Goal: Check status

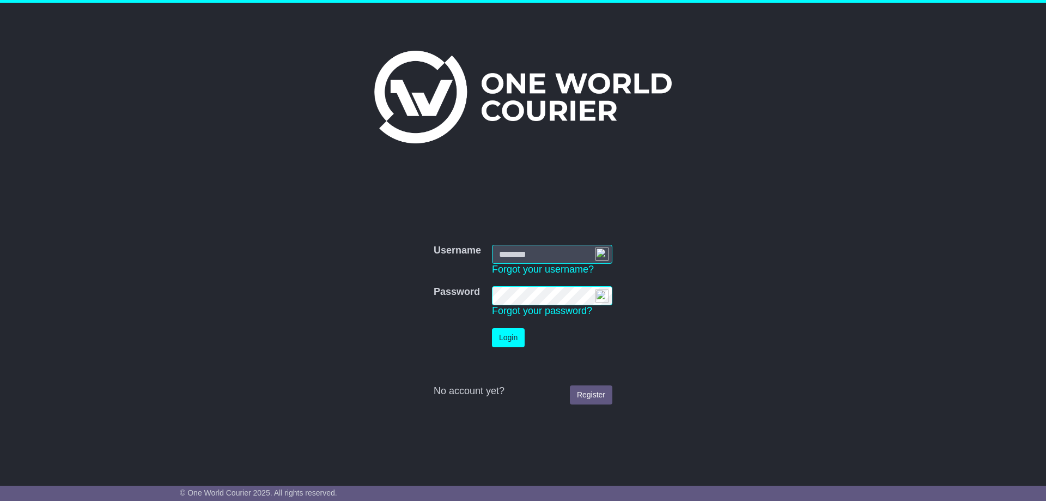
type input "**********"
click at [511, 337] on button "Login" at bounding box center [508, 337] width 33 height 19
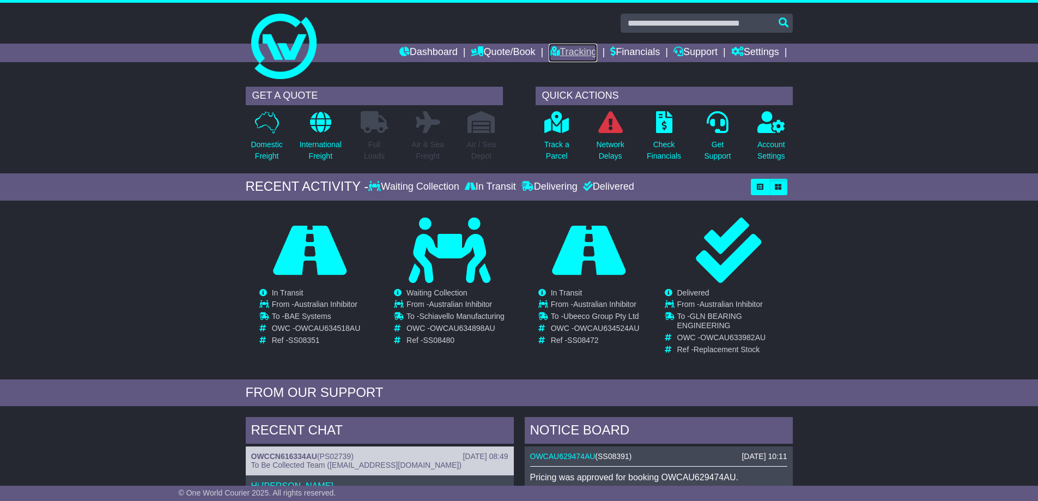
click at [571, 53] on link "Tracking" at bounding box center [573, 53] width 48 height 19
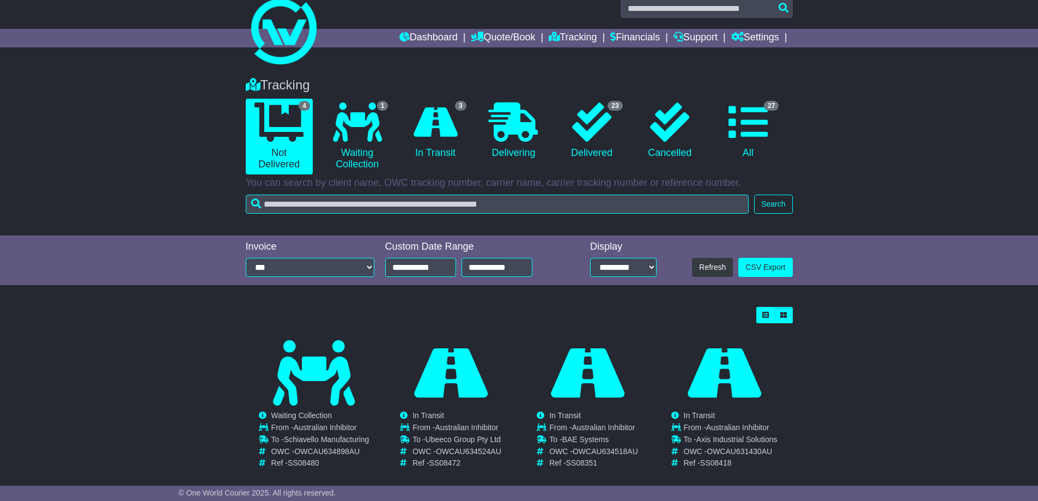
scroll to position [29, 0]
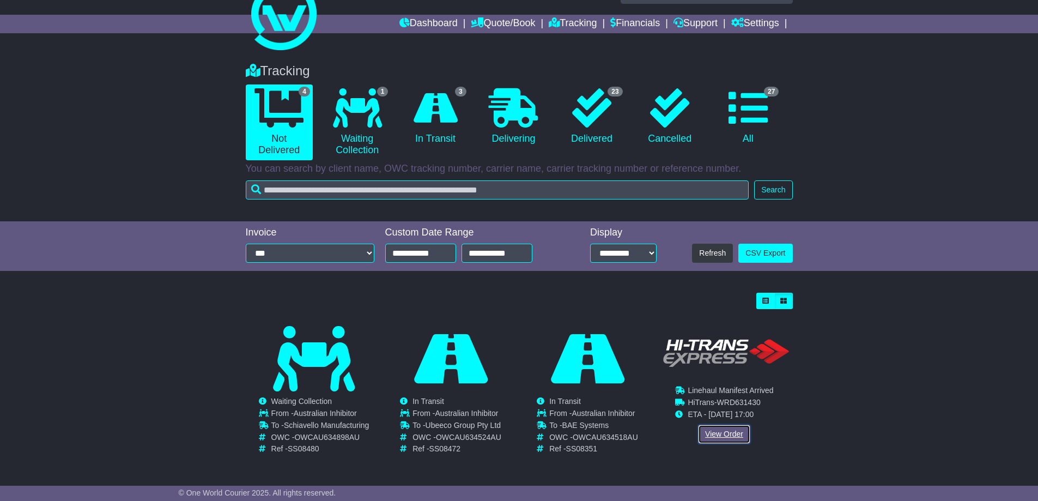
click at [727, 435] on link "View Order" at bounding box center [724, 434] width 52 height 19
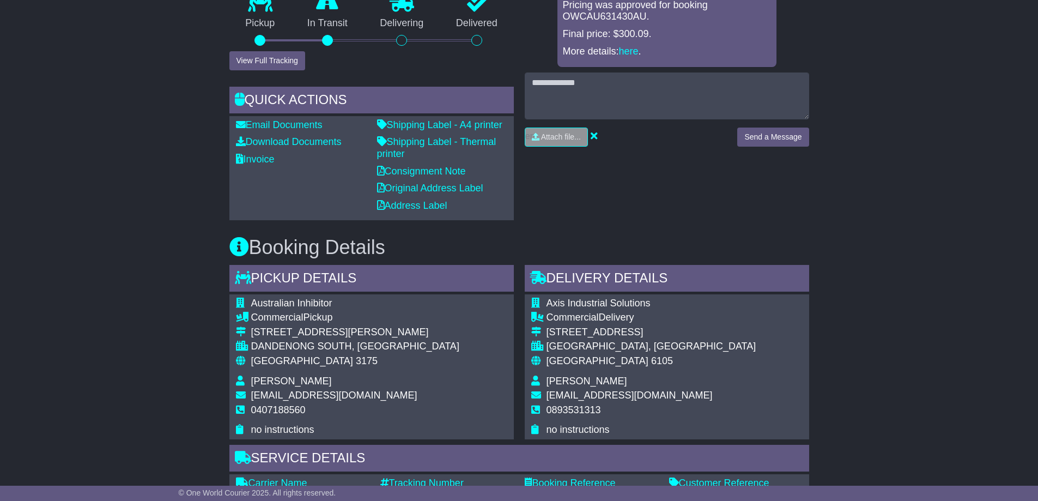
scroll to position [327, 0]
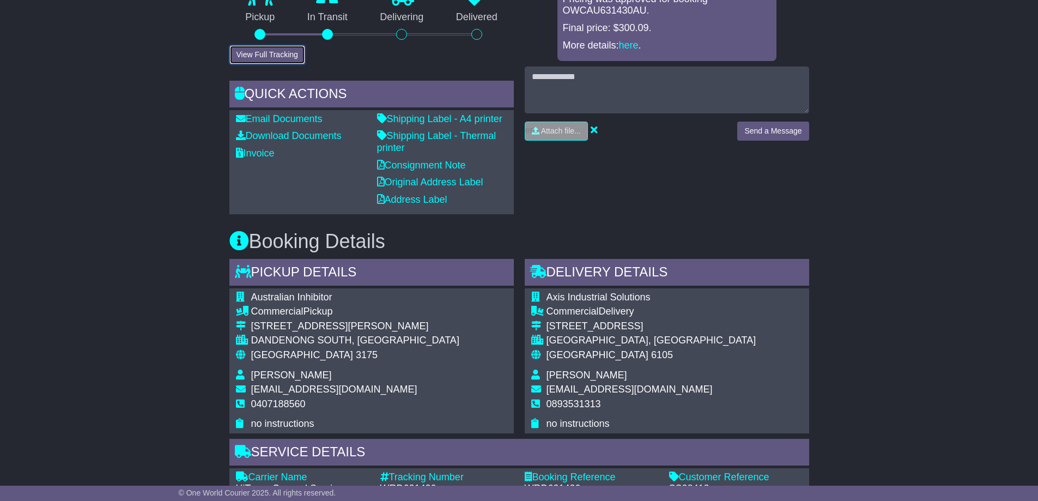
click at [264, 56] on button "View Full Tracking" at bounding box center [267, 54] width 76 height 19
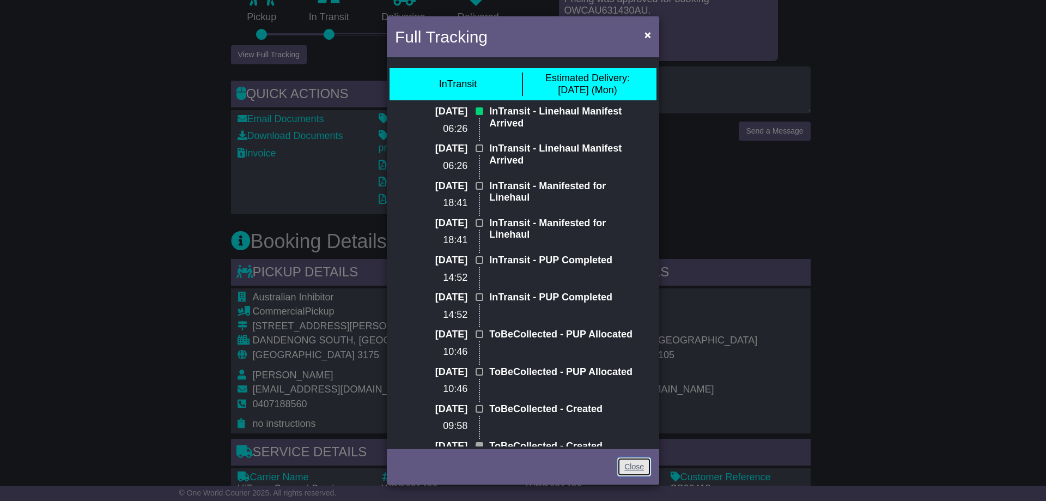
click at [632, 465] on link "Close" at bounding box center [635, 466] width 34 height 19
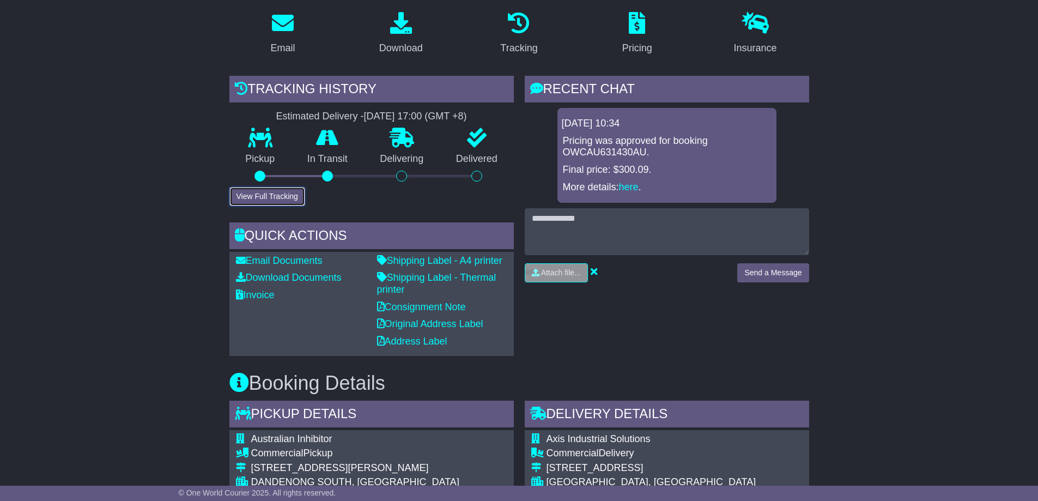
scroll to position [109, 0]
